Goal: Information Seeking & Learning: Learn about a topic

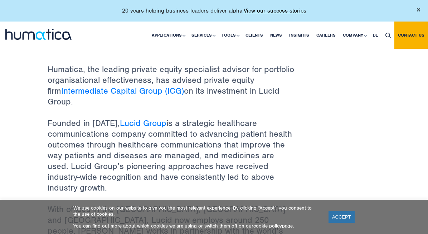
scroll to position [188, 0]
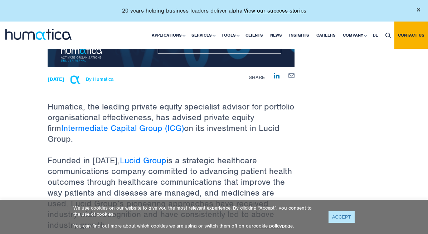
click at [342, 212] on link "ACCEPT" at bounding box center [342, 217] width 26 height 12
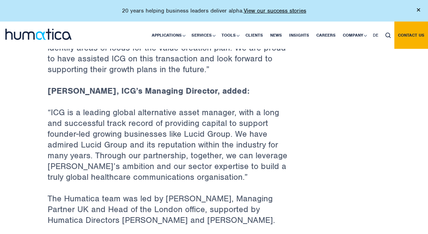
scroll to position [557, 0]
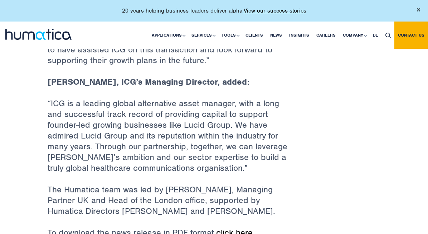
click at [216, 227] on link "click here" at bounding box center [234, 232] width 37 height 11
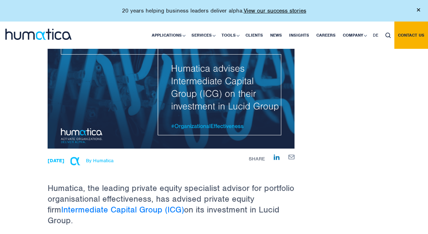
scroll to position [109, 0]
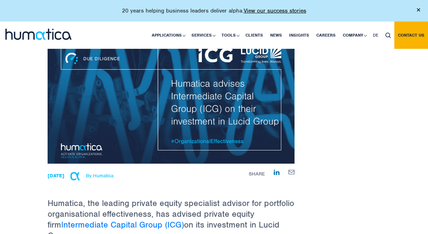
scroll to position [0, 0]
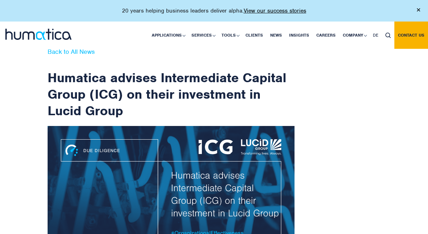
click at [48, 51] on link "Back to All News" at bounding box center [71, 52] width 47 height 8
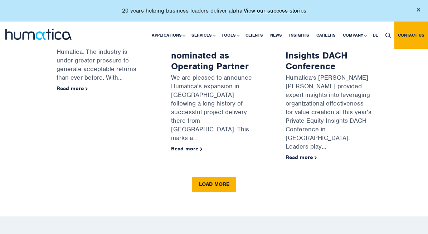
scroll to position [1035, 0]
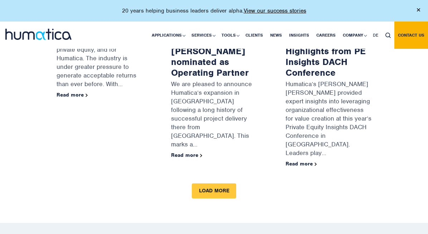
click at [214, 183] on link "Load more" at bounding box center [214, 190] width 44 height 15
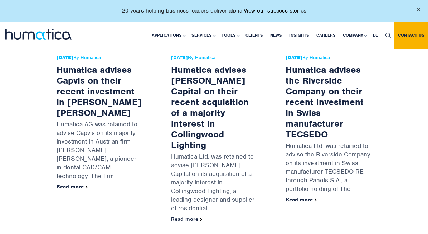
scroll to position [6866, 0]
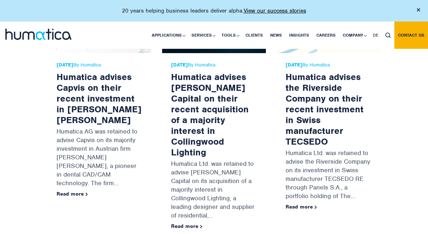
drag, startPoint x: 344, startPoint y: 129, endPoint x: 344, endPoint y: 118, distance: 11.1
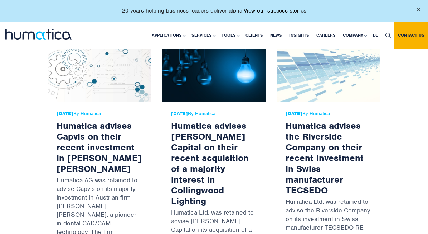
scroll to position [6816, 0]
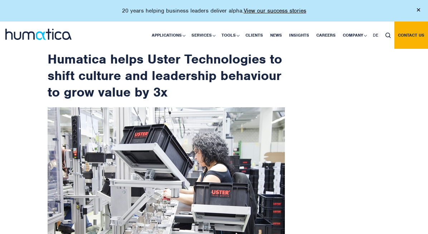
scroll to position [16, 0]
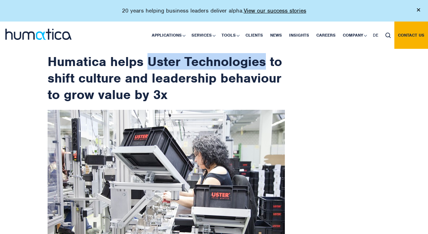
drag, startPoint x: 120, startPoint y: 58, endPoint x: 235, endPoint y: 63, distance: 115.5
click at [235, 63] on h1 "Humatica helps Uster Technologies to shift culture and leadership behaviour to …" at bounding box center [171, 68] width 247 height 70
copy h1 "Uster Technologies"
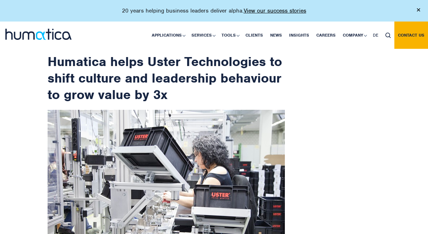
click at [262, 98] on h1 "Humatica helps Uster Technologies to shift culture and leadership behaviour to …" at bounding box center [171, 68] width 247 height 70
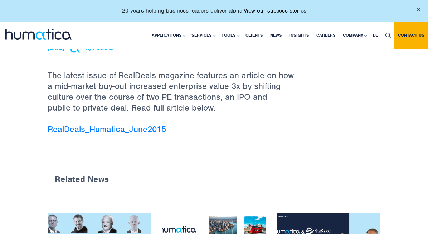
scroll to position [279, 0]
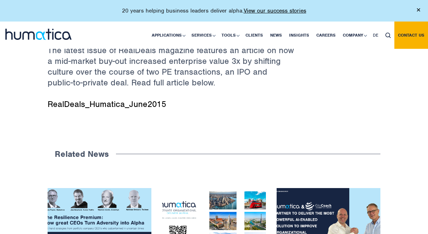
click at [121, 100] on link "RealDeals_Humatica_June2015" at bounding box center [107, 103] width 119 height 11
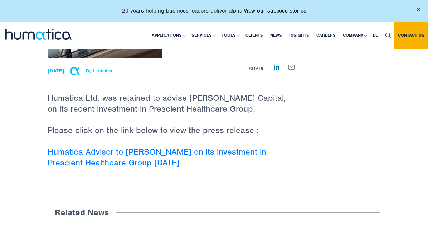
scroll to position [148, 0]
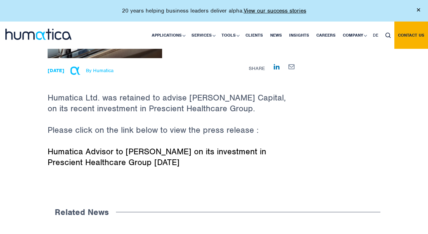
click at [210, 146] on link "Humatica Advisor to [PERSON_NAME] on its investment in Prescient Healthcare Gro…" at bounding box center [157, 156] width 219 height 21
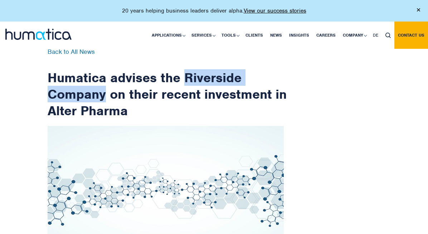
drag, startPoint x: 272, startPoint y: 77, endPoint x: 156, endPoint y: 73, distance: 115.7
click at [156, 73] on h1 "Humatica advises the Riverside Company on their recent investment in Alter Phar…" at bounding box center [171, 84] width 247 height 70
copy h1 "Riverside Company"
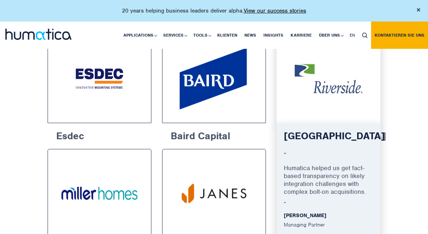
scroll to position [652, 0]
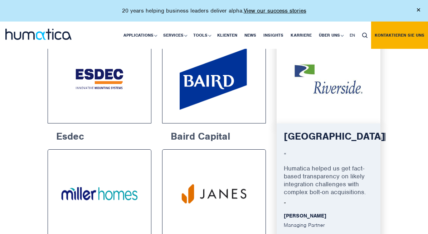
click at [342, 96] on div at bounding box center [329, 78] width 104 height 89
click at [318, 151] on p "“" at bounding box center [329, 157] width 90 height 13
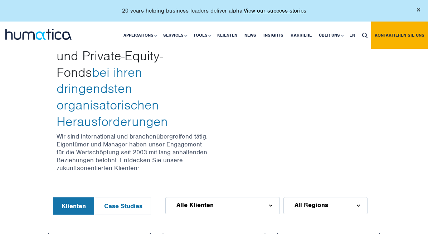
scroll to position [212, 0]
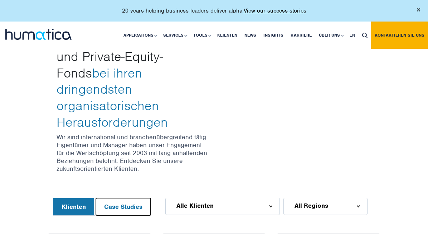
click at [99, 207] on button "Case Studies" at bounding box center [123, 206] width 55 height 17
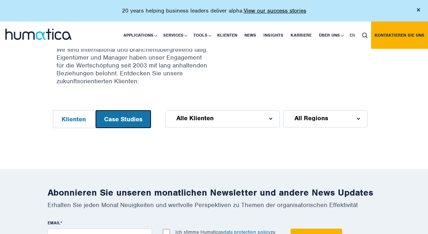
scroll to position [298, 0]
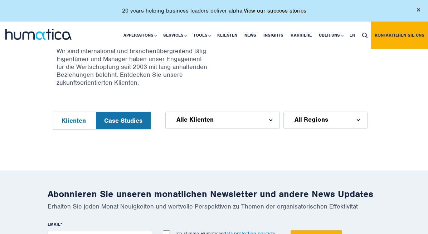
click at [165, 111] on div "Alle Klienten" at bounding box center [222, 119] width 115 height 17
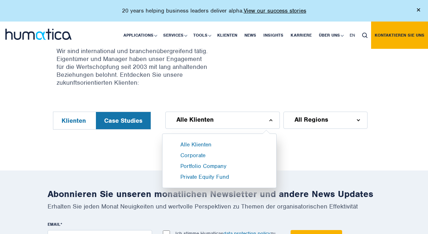
click at [173, 113] on div "Alle Klienten" at bounding box center [222, 119] width 115 height 17
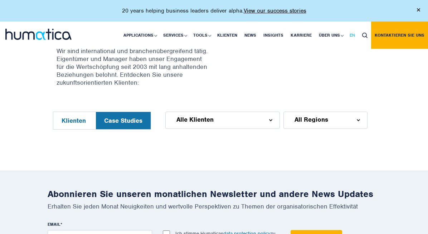
click at [350, 34] on span "EN" at bounding box center [352, 35] width 5 height 6
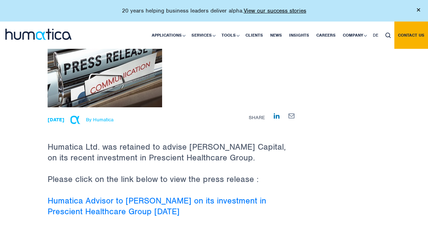
scroll to position [116, 0]
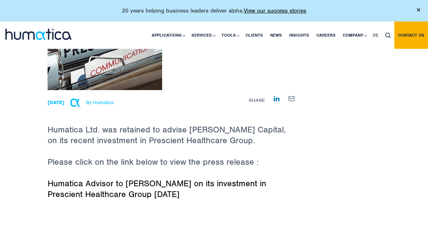
click at [198, 178] on link "Humatica Advisor to [PERSON_NAME] on its investment in Prescient Healthcare Gro…" at bounding box center [157, 188] width 219 height 21
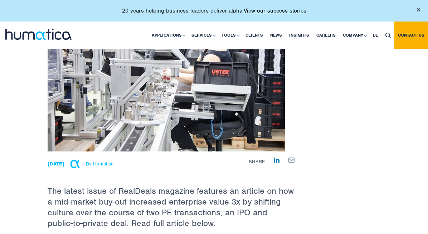
scroll to position [226, 0]
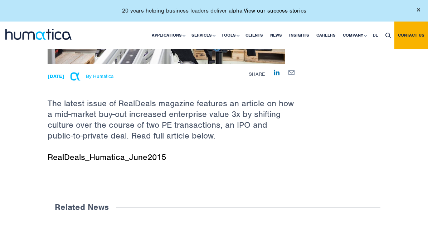
click at [105, 155] on link "RealDeals_Humatica_June2015" at bounding box center [107, 157] width 119 height 11
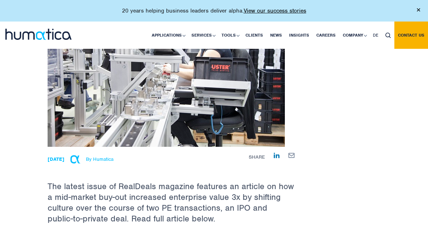
scroll to position [0, 0]
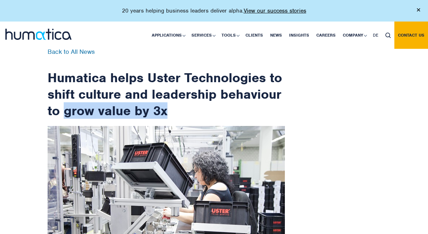
drag, startPoint x: 117, startPoint y: 109, endPoint x: 16, endPoint y: 111, distance: 101.0
click at [48, 111] on h1 "Humatica helps Uster Technologies to shift culture and leadership behaviour to …" at bounding box center [171, 84] width 247 height 70
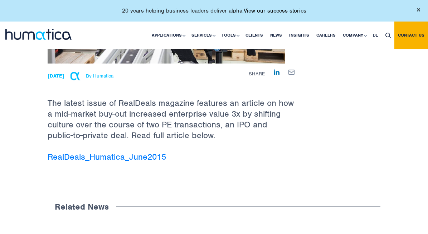
scroll to position [230, 0]
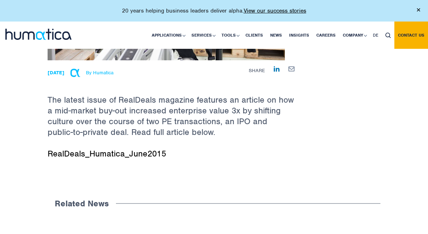
click at [116, 153] on link "RealDeals_Humatica_June2015" at bounding box center [107, 153] width 119 height 11
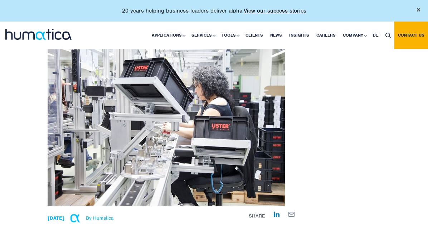
scroll to position [85, 0]
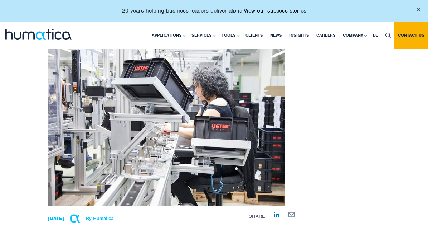
click at [191, 113] on img at bounding box center [166, 123] width 237 height 164
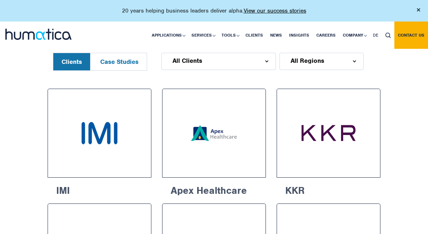
scroll to position [330, 0]
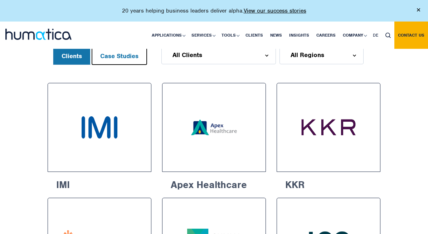
click at [92, 64] on button "Case Studies" at bounding box center [119, 55] width 55 height 17
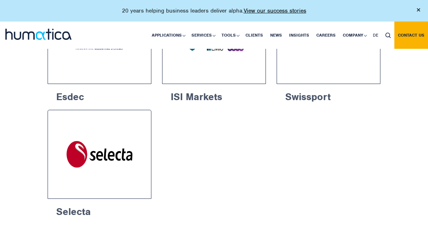
scroll to position [304, 0]
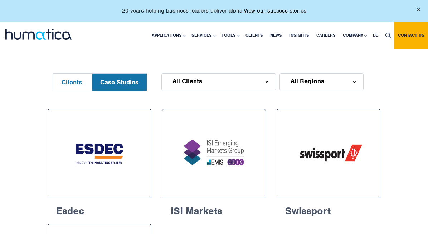
click at [53, 91] on button "Clients" at bounding box center [71, 81] width 37 height 17
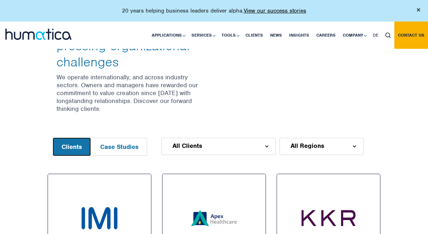
scroll to position [239, 0]
